Goal: Information Seeking & Learning: Check status

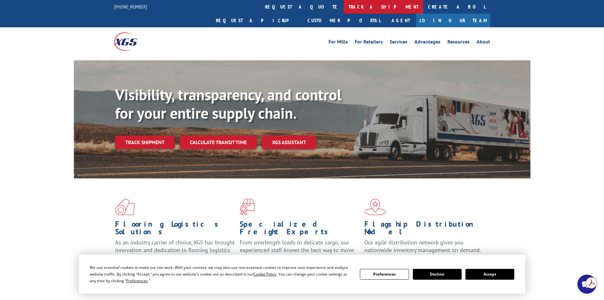
click at [344, 9] on link "track a shipment" at bounding box center [384, 7] width 80 height 14
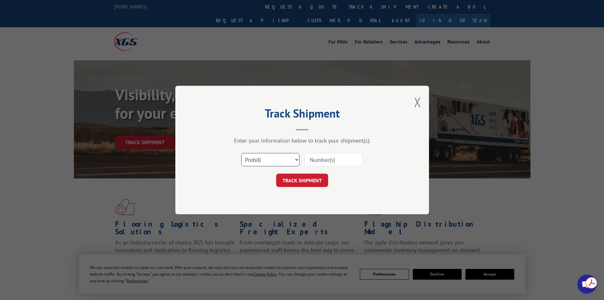
click at [272, 159] on select "Select category... Probill BOL PO" at bounding box center [270, 159] width 58 height 13
select select "po"
click at [241, 153] on select "Select category... Probill BOL PO" at bounding box center [270, 159] width 58 height 13
click at [315, 164] on input at bounding box center [334, 159] width 58 height 13
paste input "27523874"
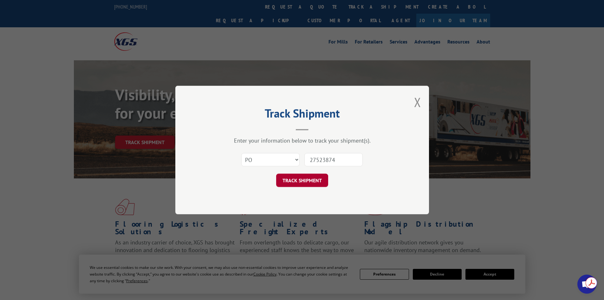
type input "27523874"
click at [305, 181] on button "TRACK SHIPMENT" at bounding box center [302, 180] width 52 height 13
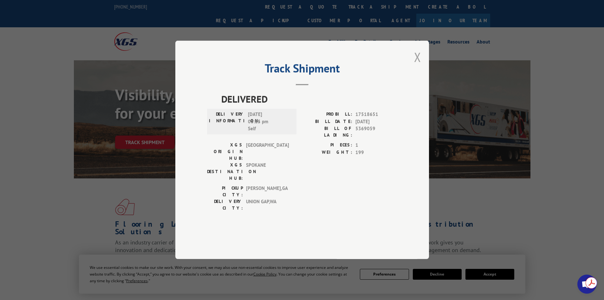
click at [418, 65] on button "Close modal" at bounding box center [417, 57] width 7 height 17
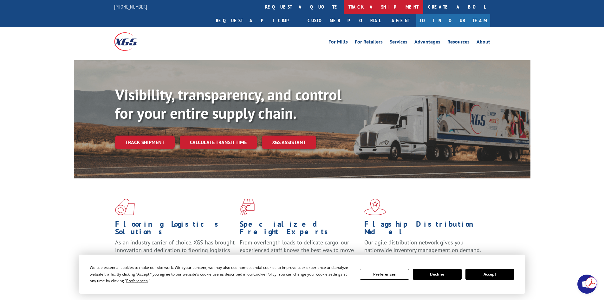
click at [344, 7] on link "track a shipment" at bounding box center [384, 7] width 80 height 14
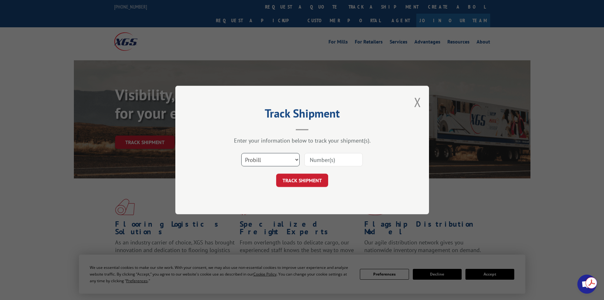
click at [275, 157] on select "Select category... Probill BOL PO" at bounding box center [270, 159] width 58 height 13
select select "po"
click at [241, 153] on select "Select category... Probill BOL PO" at bounding box center [270, 159] width 58 height 13
click at [325, 160] on input at bounding box center [334, 159] width 58 height 13
paste input "27524143"
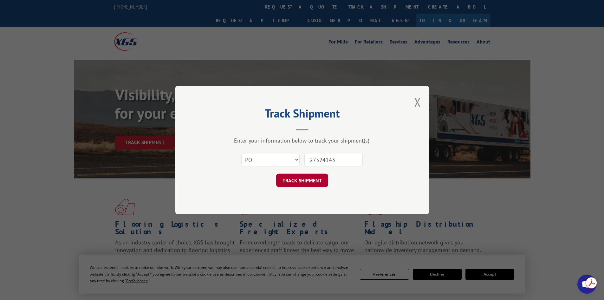
type input "27524143"
click at [295, 182] on button "TRACK SHIPMENT" at bounding box center [302, 180] width 52 height 13
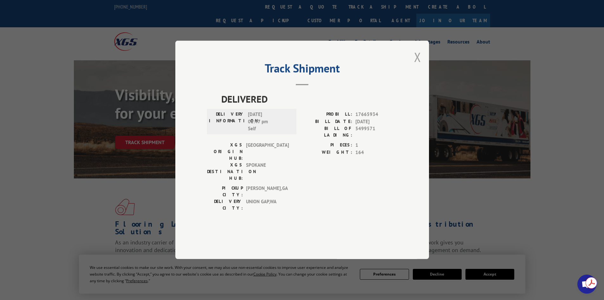
click at [417, 65] on button "Close modal" at bounding box center [417, 57] width 7 height 17
